Goal: Transaction & Acquisition: Purchase product/service

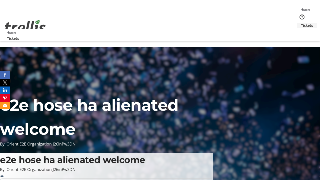
click at [301, 23] on span "Tickets" at bounding box center [307, 25] width 12 height 5
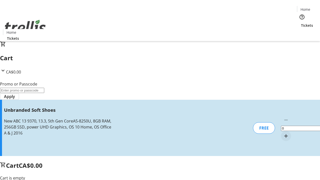
click at [283, 133] on mat-icon "Increment by one" at bounding box center [286, 136] width 6 height 6
type input "1"
